Goal: Information Seeking & Learning: Learn about a topic

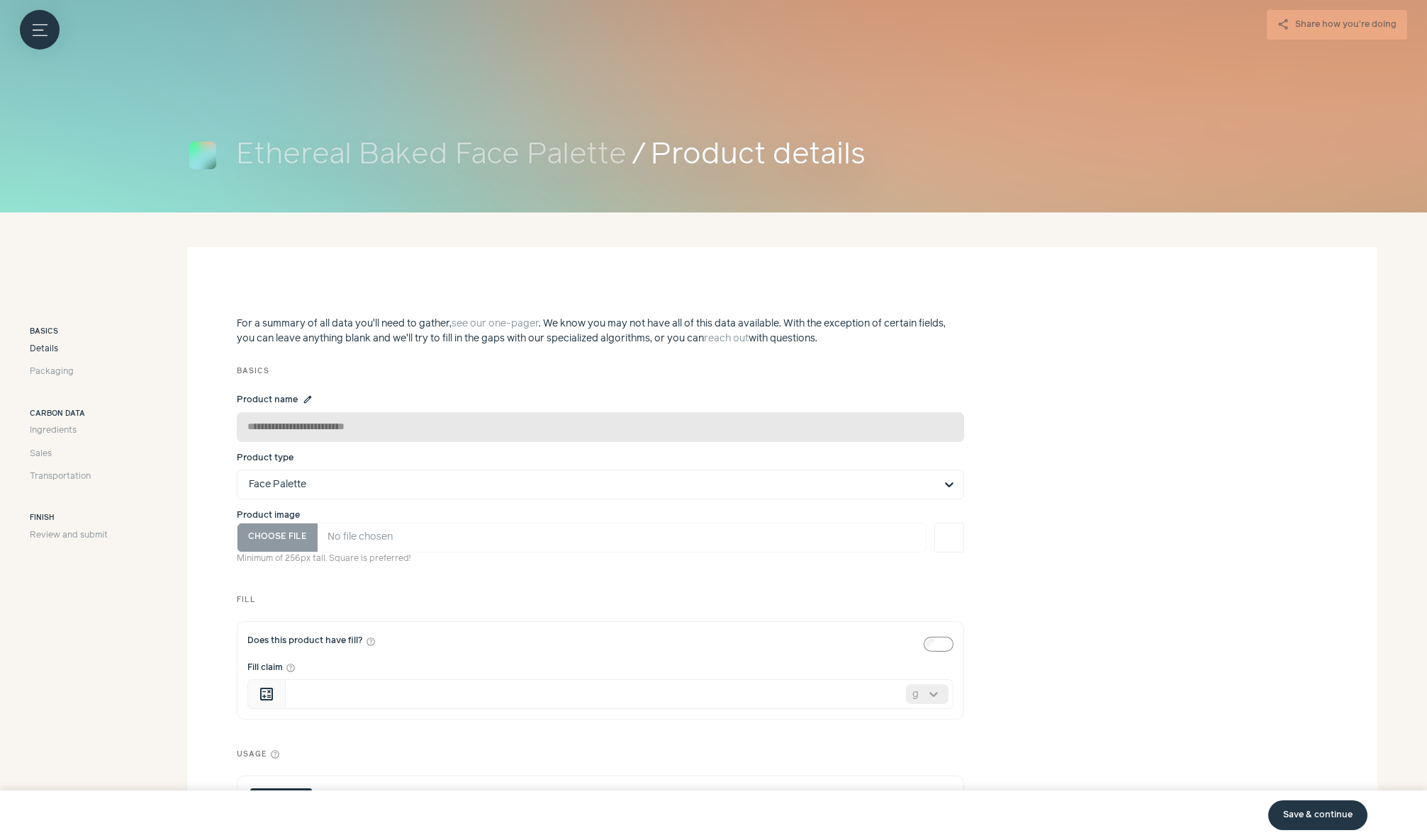
scroll to position [378, 0]
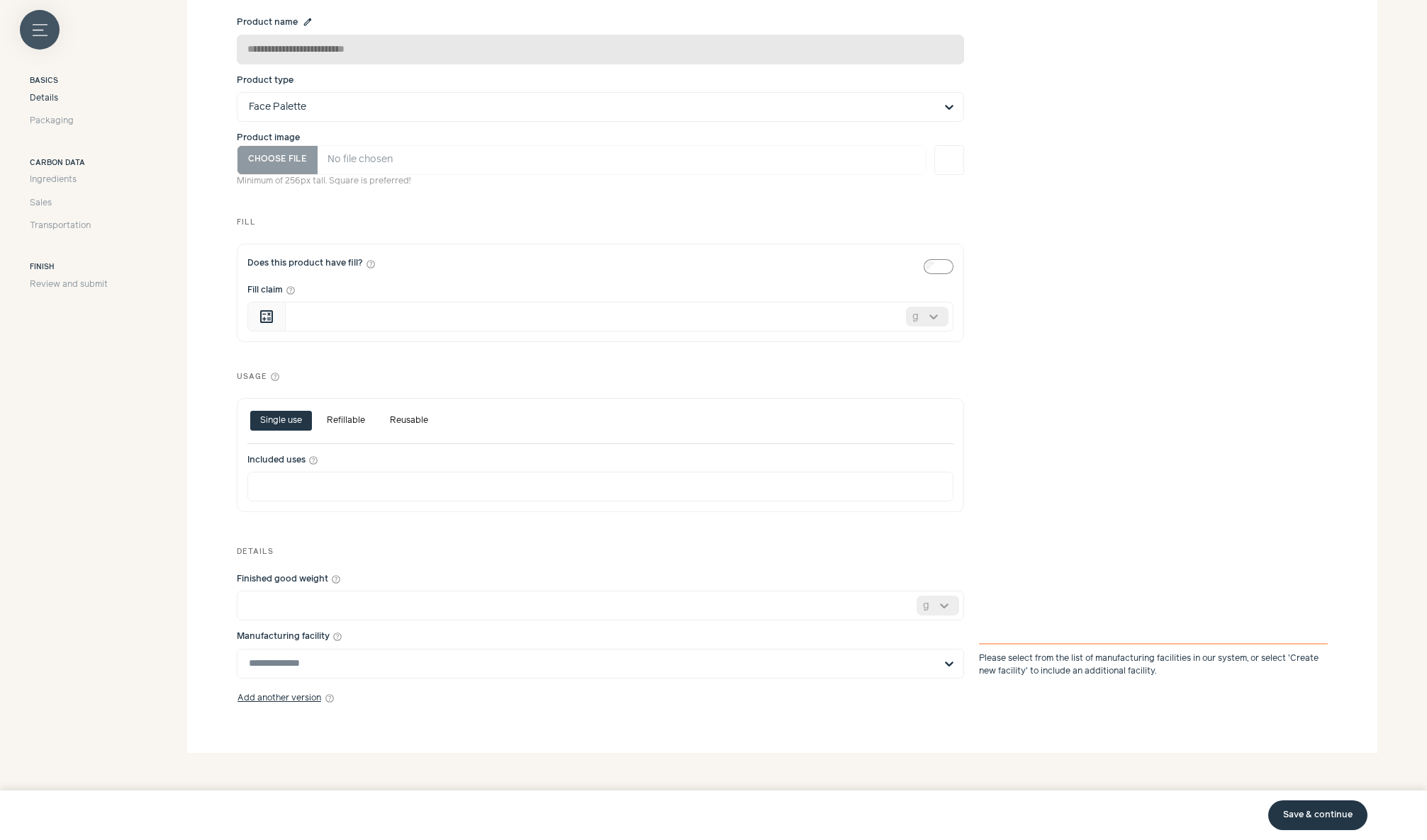
click at [29, 34] on button "Menu button" at bounding box center [39, 29] width 39 height 39
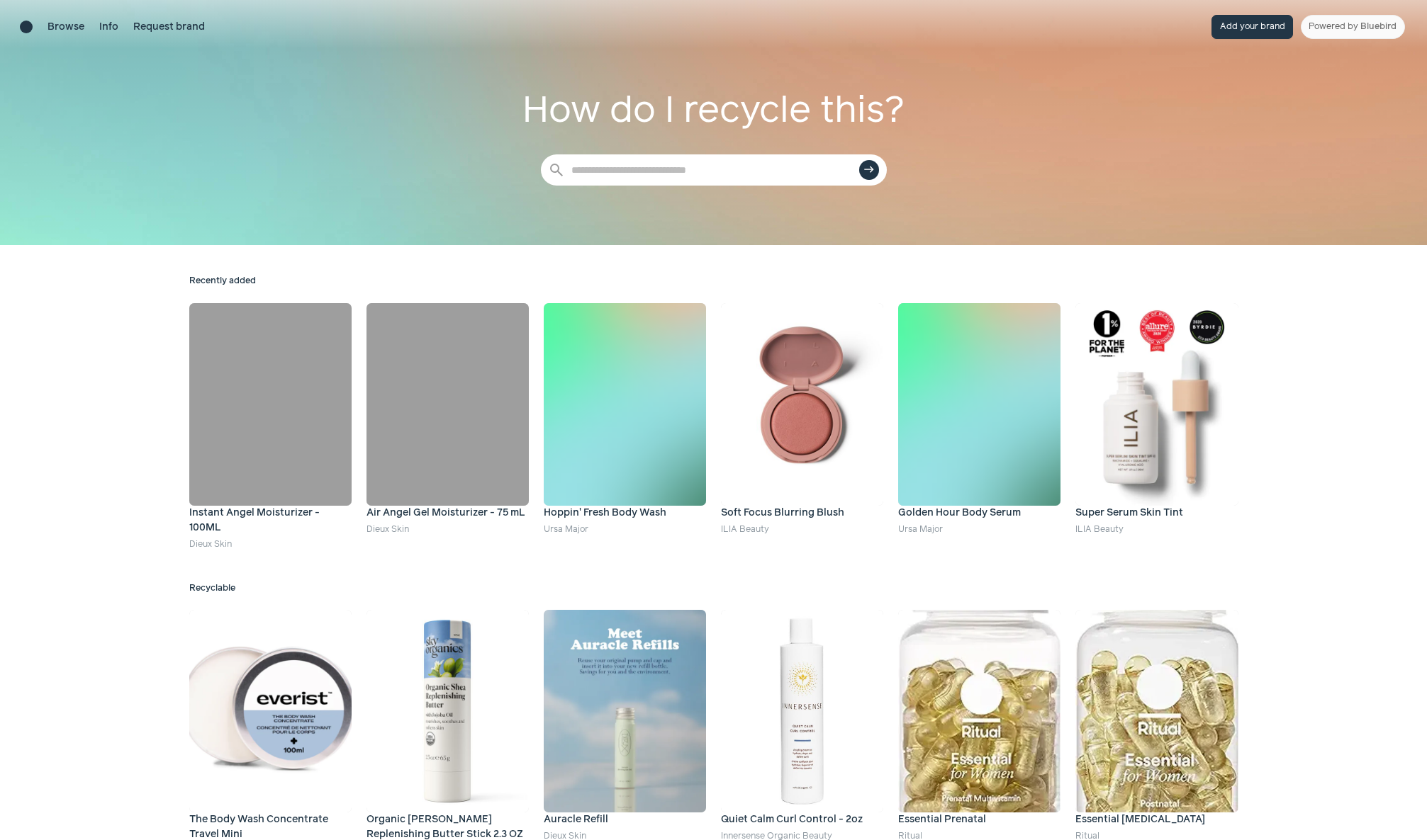
click at [30, 22] on div "Brand directory home" at bounding box center [26, 27] width 13 height 13
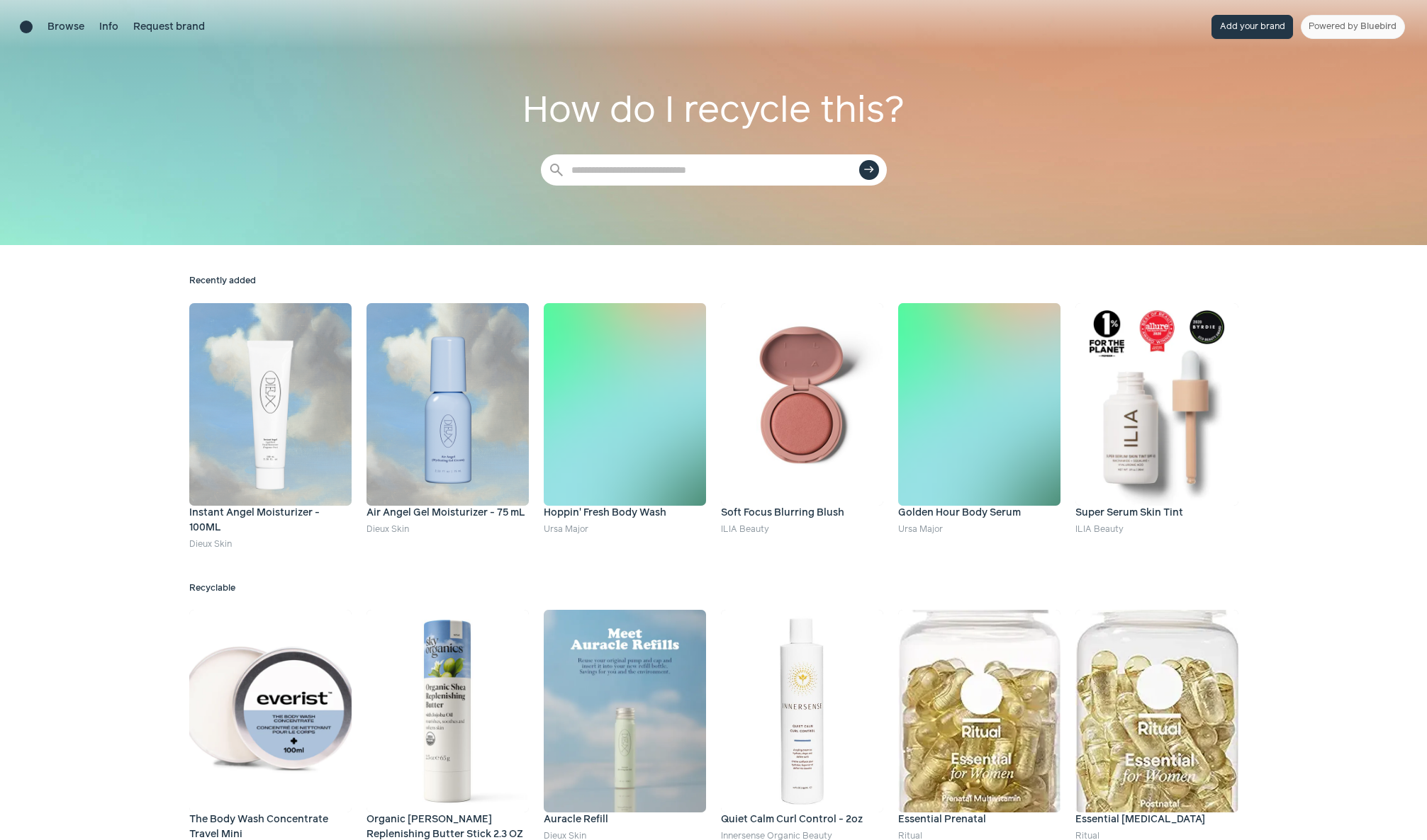
click at [34, 34] on div "Browse Info Request brand" at bounding box center [112, 27] width 185 height 24
click at [72, 27] on link "Browse" at bounding box center [66, 27] width 37 height 15
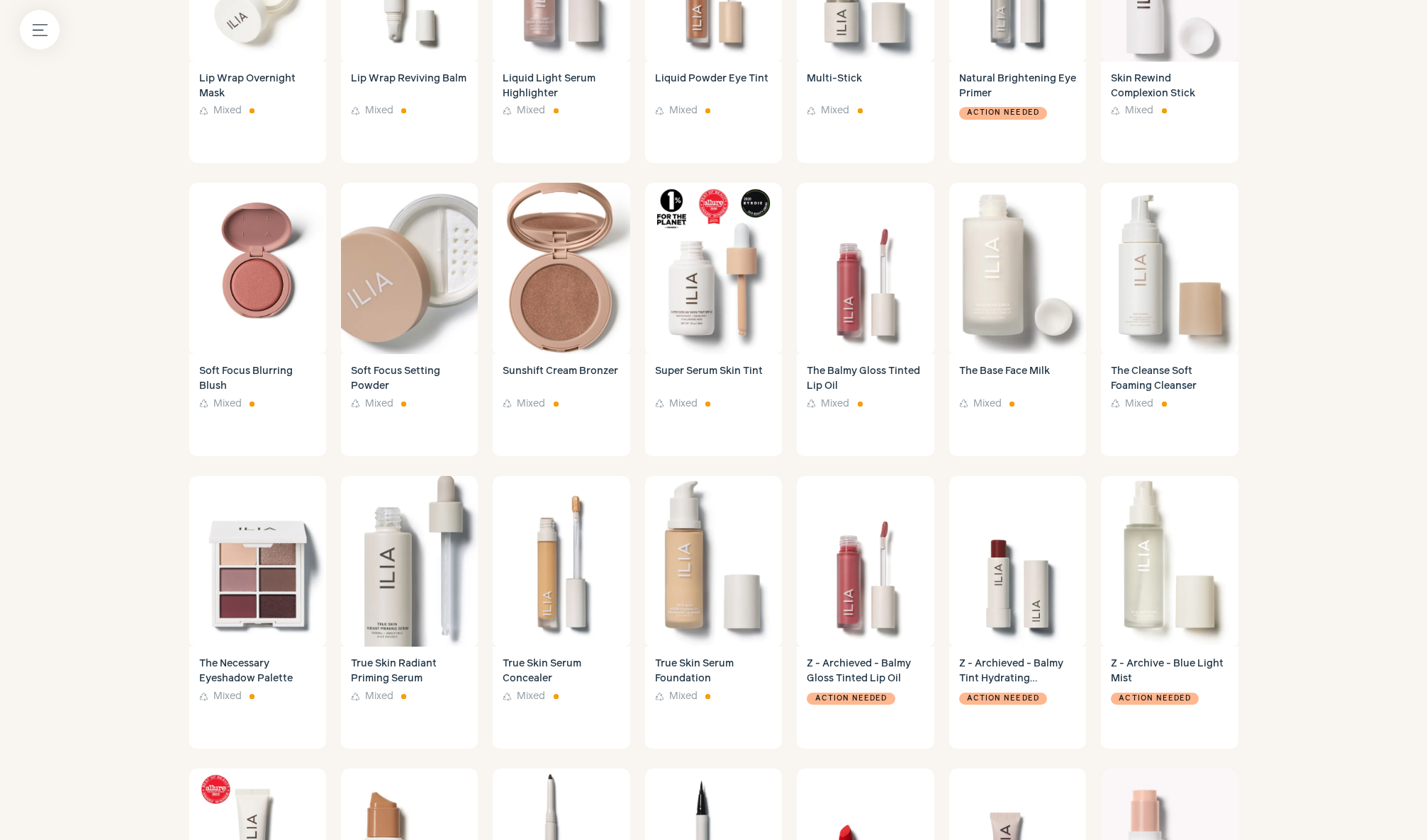
scroll to position [1601, 0]
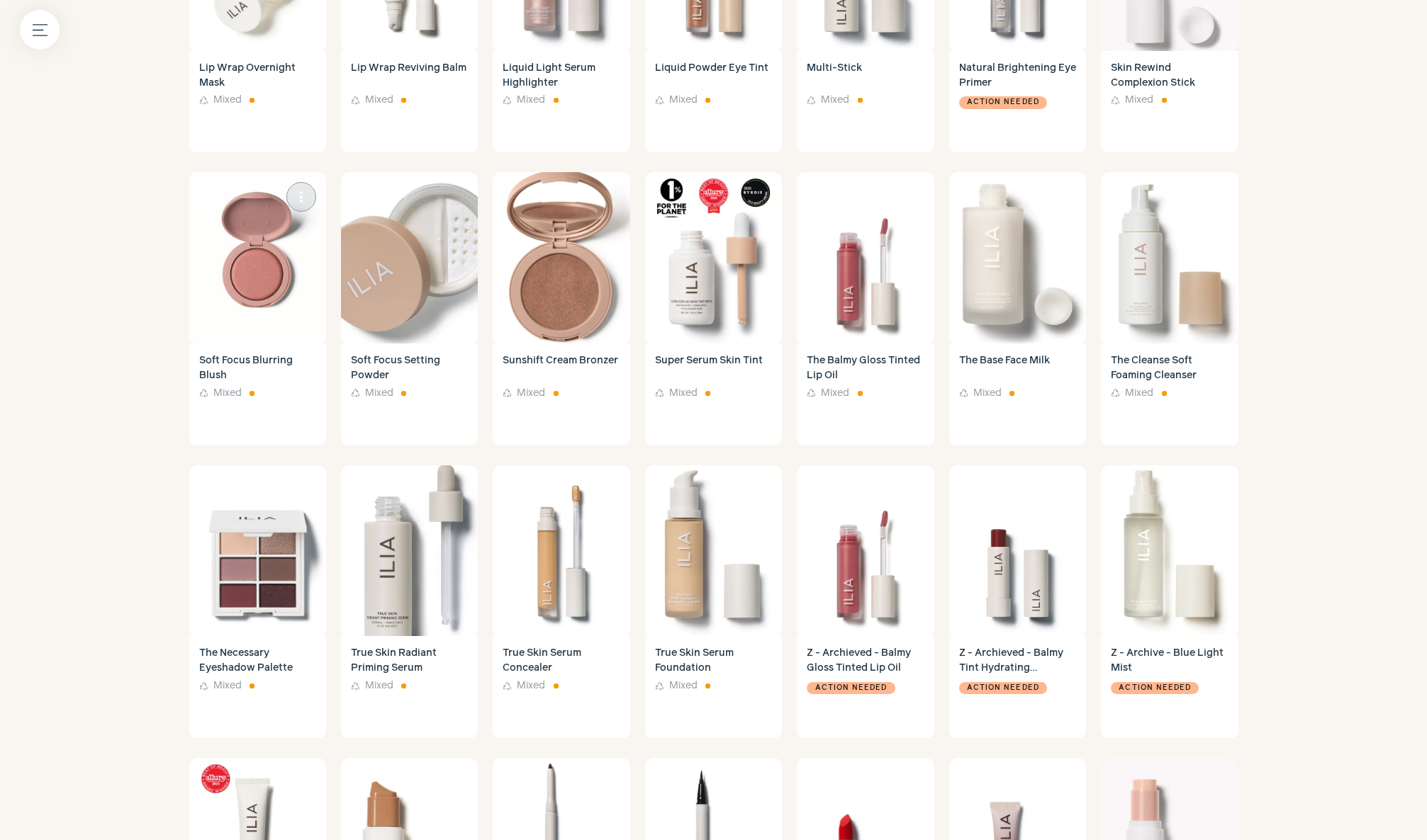
click at [271, 286] on img at bounding box center [258, 258] width 136 height 172
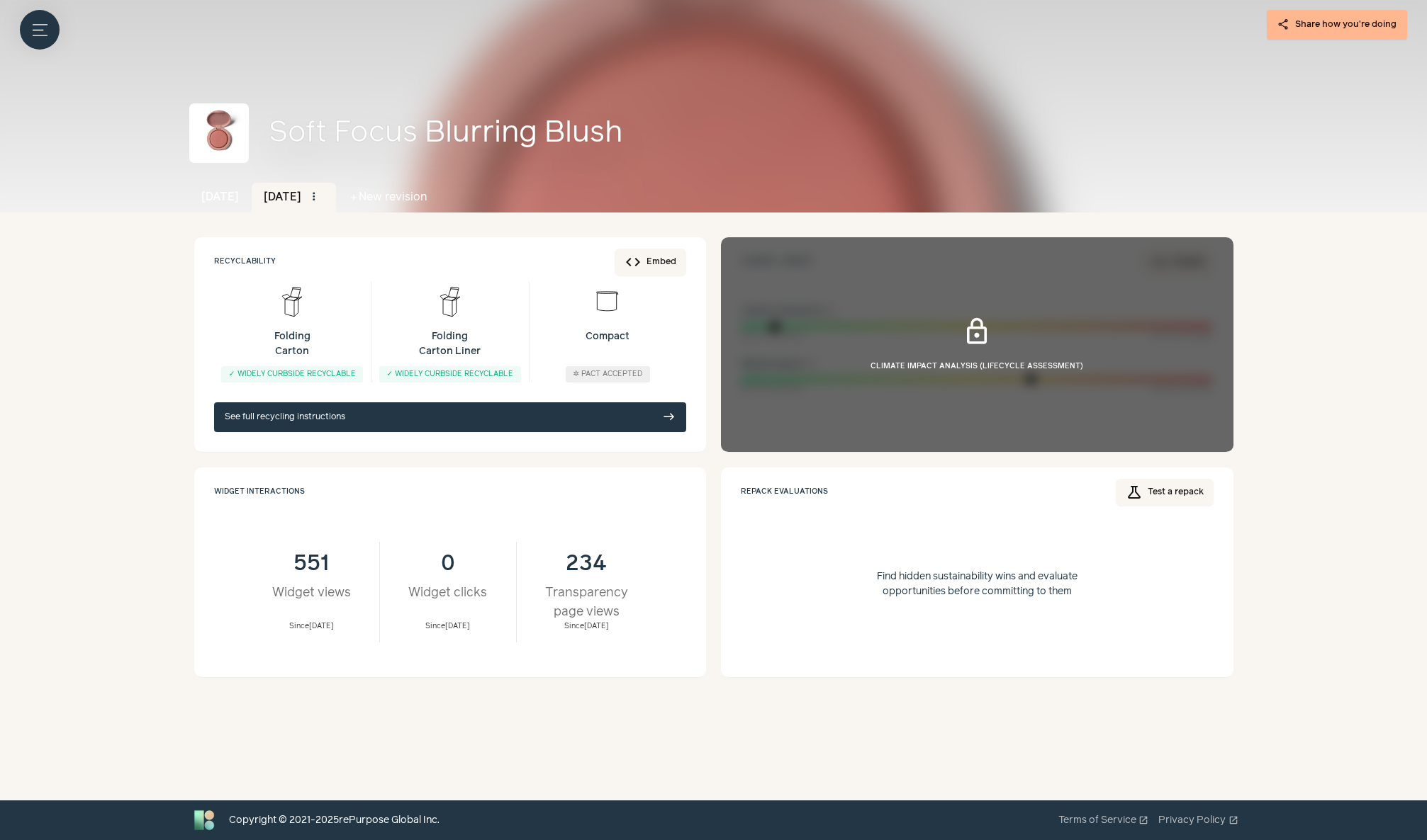
click at [407, 420] on link "See full recycling instructions east" at bounding box center [450, 417] width 473 height 30
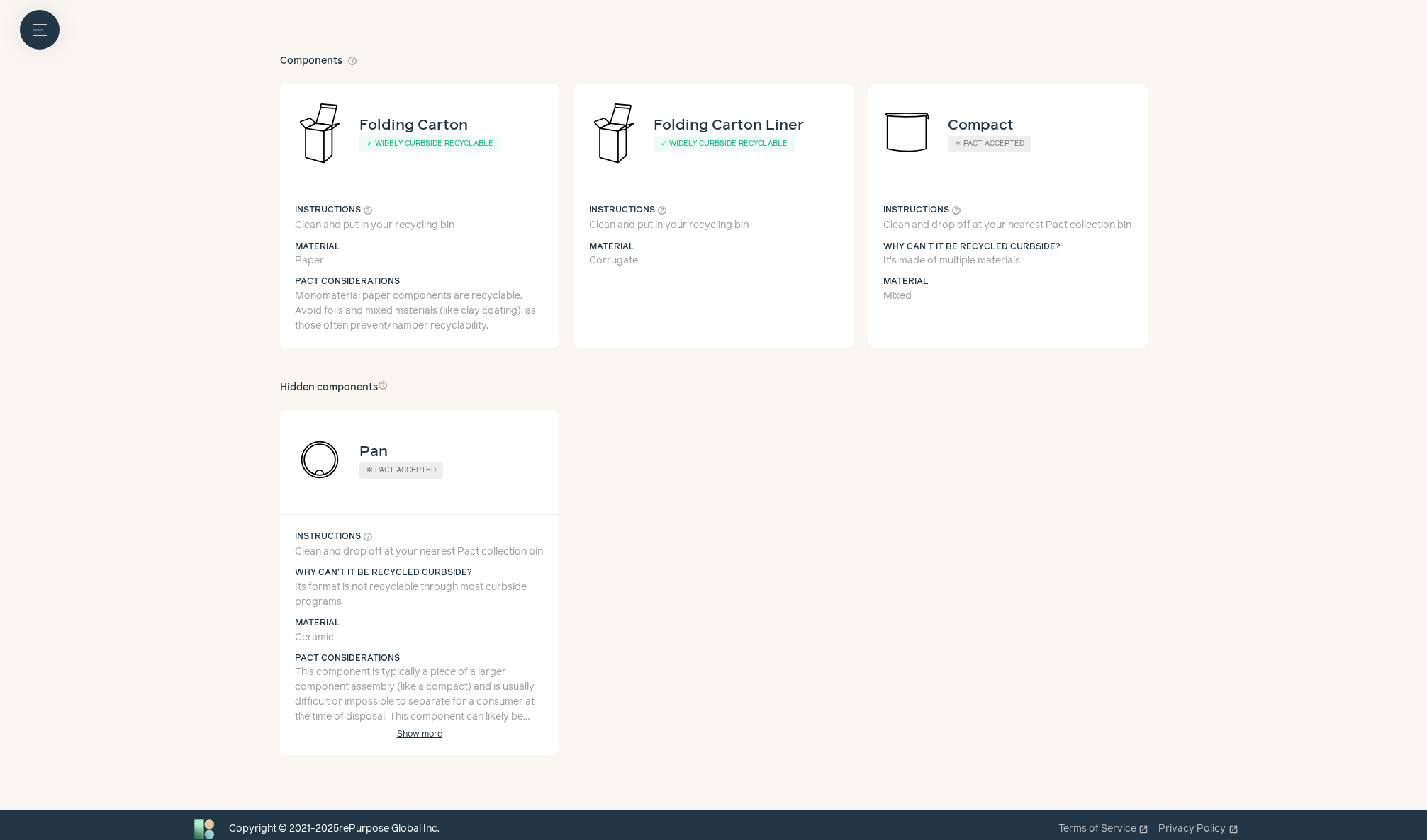
scroll to position [221, 0]
